Goal: Go to known website: Go to known website

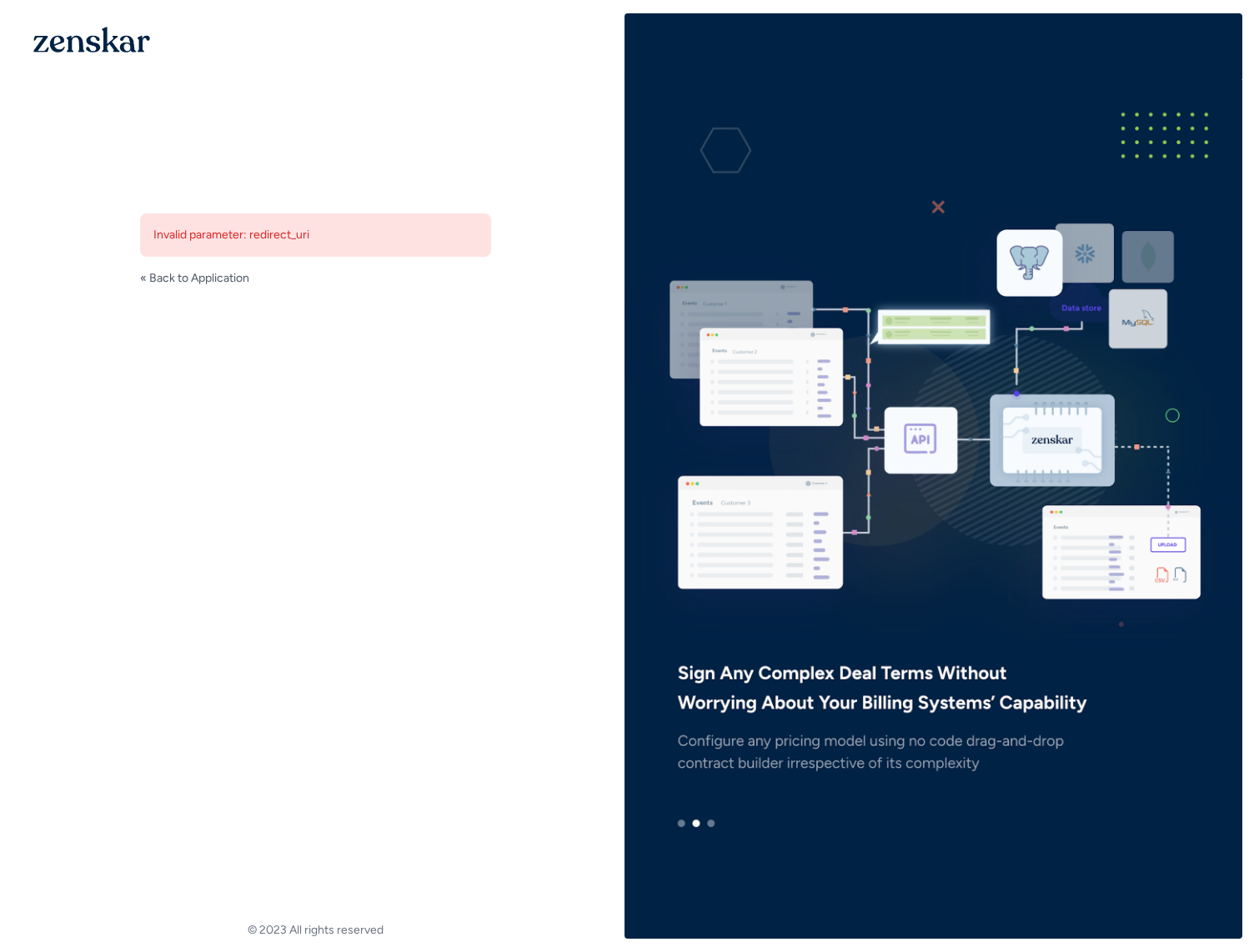
click at [355, 227] on div "Invalid parameter: redirect_uri" at bounding box center [315, 235] width 351 height 43
copy div "Invalid parameter: redirect_uri"
click at [498, 452] on div "We are sorry... Invalid parameter: redirect_uri « Back to Application © 2023 Al…" at bounding box center [315, 476] width 618 height 925
